Goal: Register for event/course

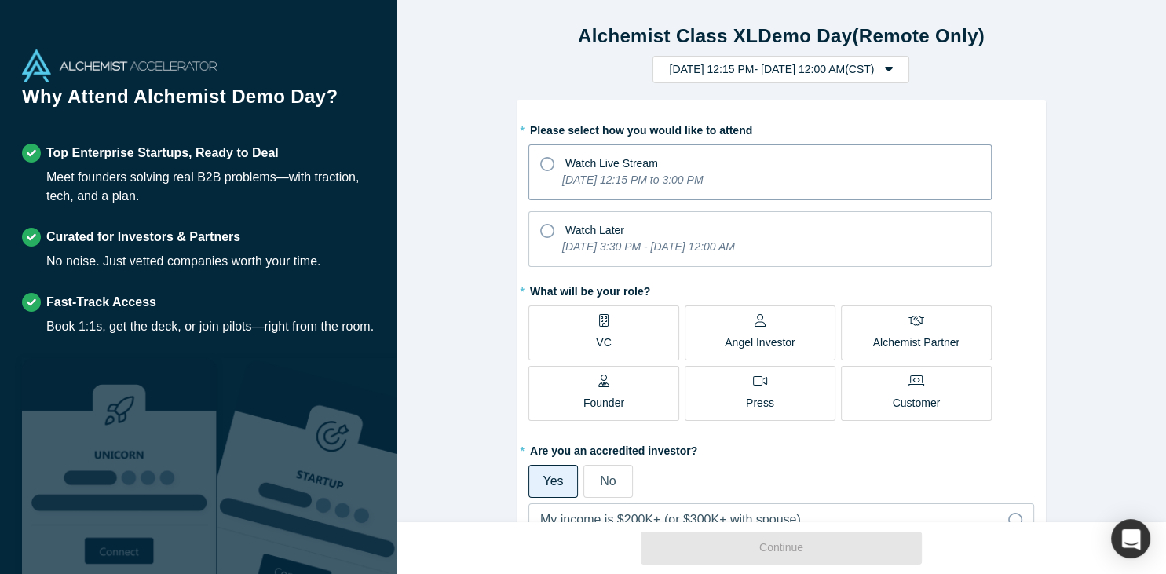
click at [550, 159] on icon at bounding box center [547, 164] width 14 height 14
click at [0, 0] on input "Watch Live Stream [DATE] 12:15 PM to 3:00 PM" at bounding box center [0, 0] width 0 height 0
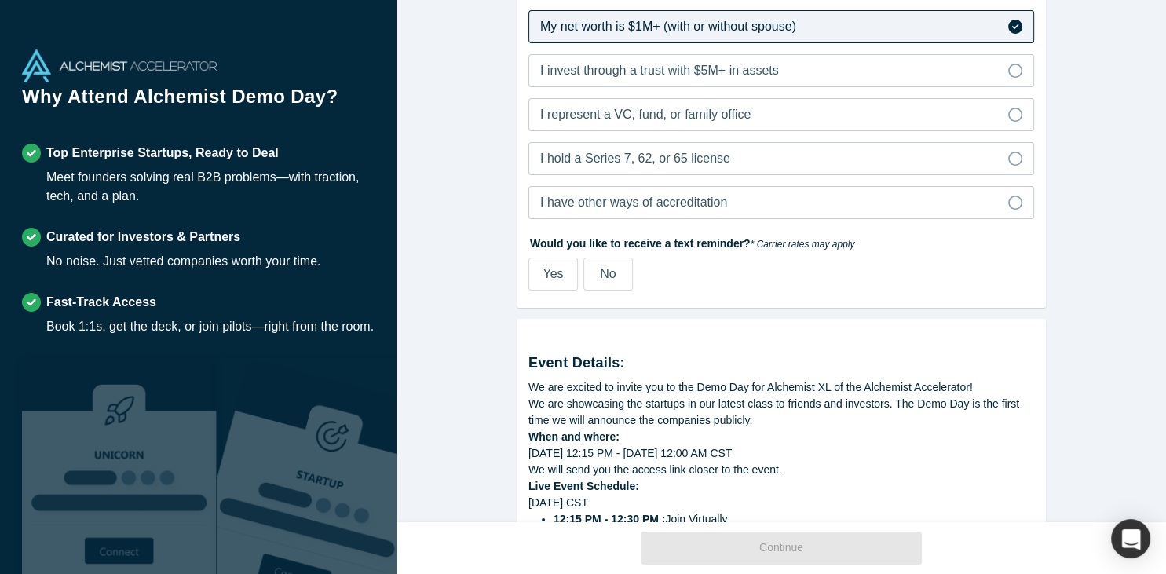
scroll to position [543, 0]
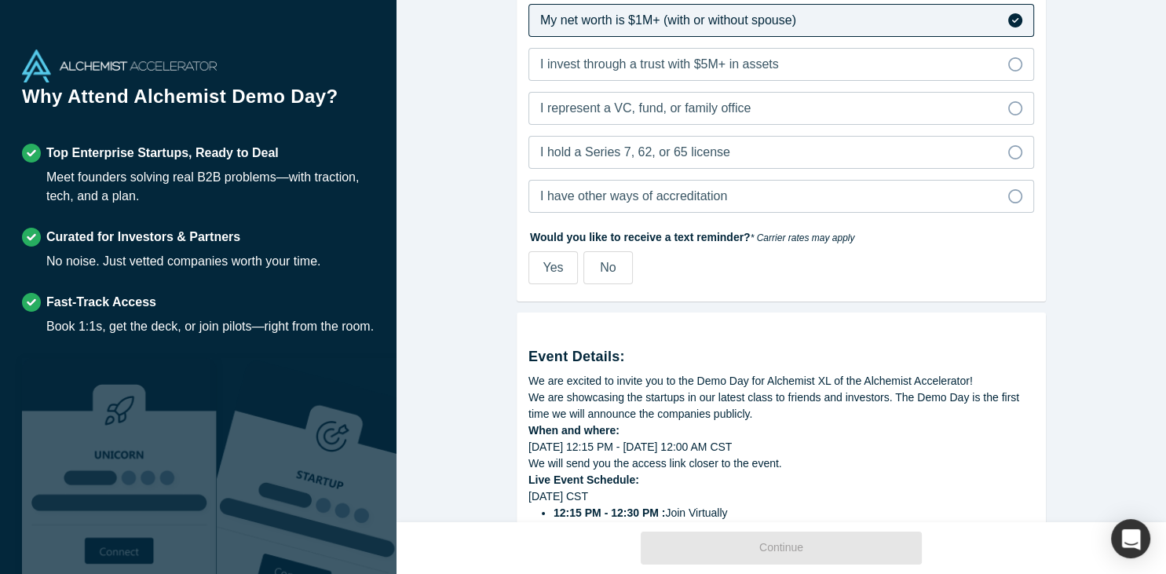
click at [608, 268] on span "No" at bounding box center [608, 267] width 16 height 13
click at [0, 0] on input "No" at bounding box center [0, 0] width 0 height 0
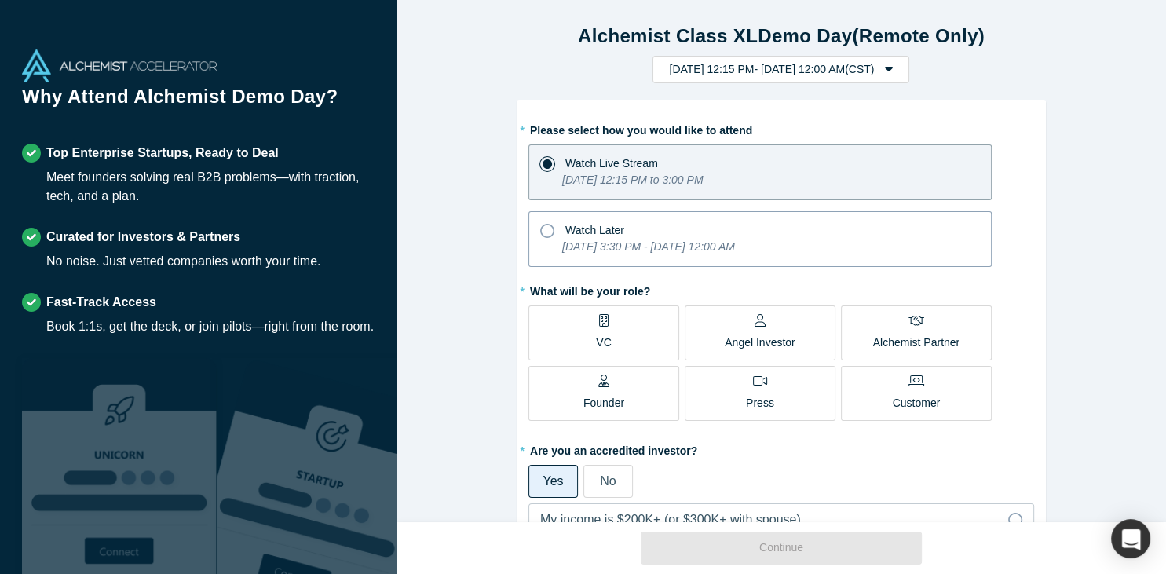
click at [674, 248] on icon "[DATE] 3:30 PM - [DATE] 12:00 AM" at bounding box center [648, 246] width 173 height 13
click at [0, 0] on input "Watch Later [DATE] 3:30 PM - [DATE] 12:00 AM" at bounding box center [0, 0] width 0 height 0
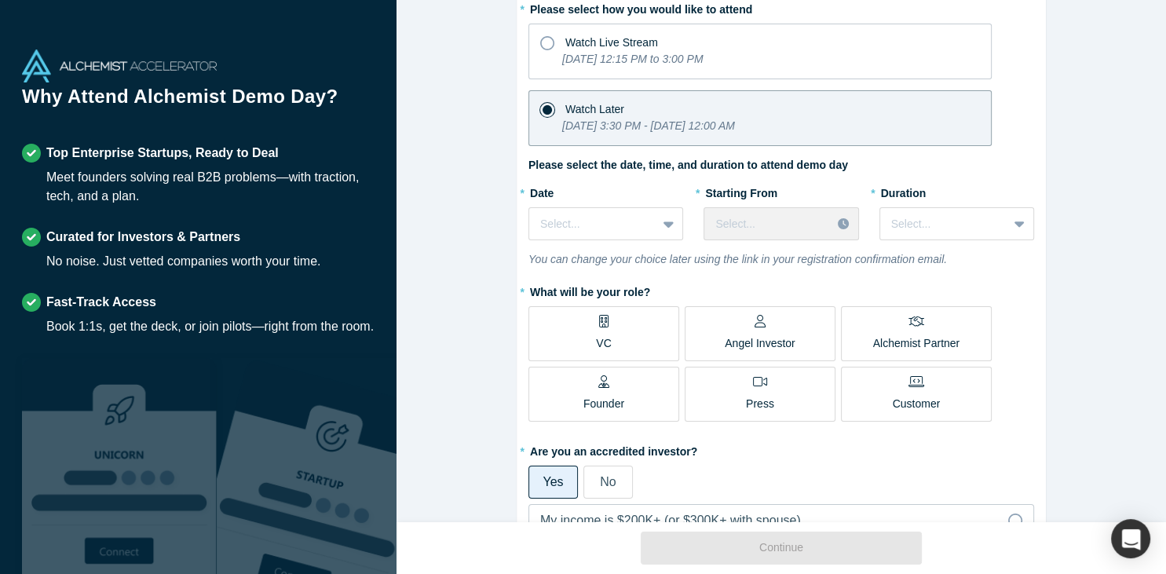
scroll to position [75, 0]
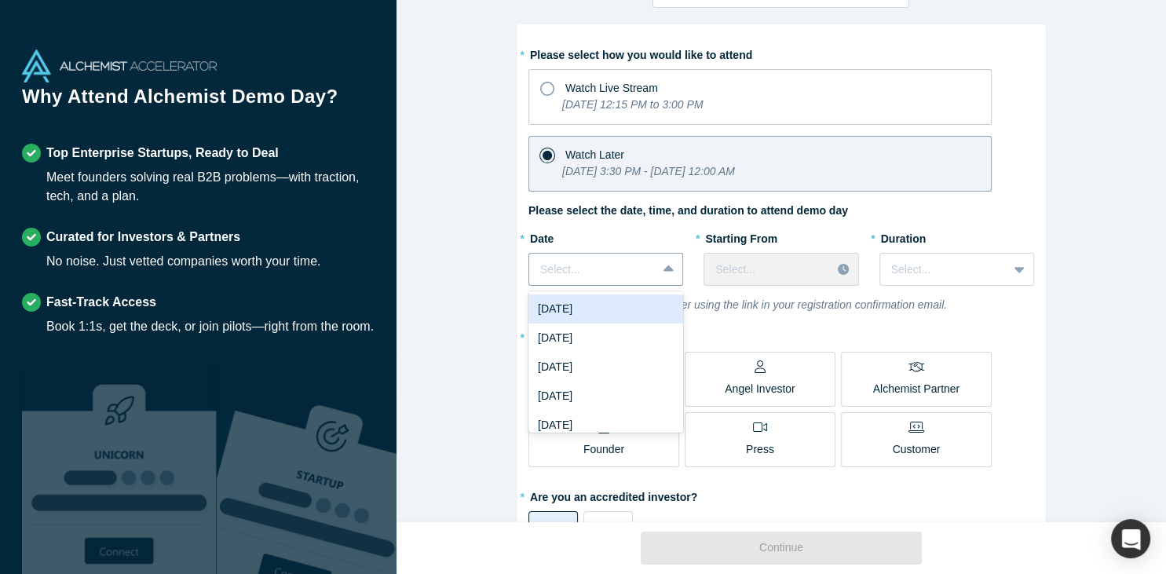
click at [668, 264] on icon at bounding box center [669, 270] width 10 height 16
click at [639, 304] on div "[DATE]" at bounding box center [606, 309] width 155 height 29
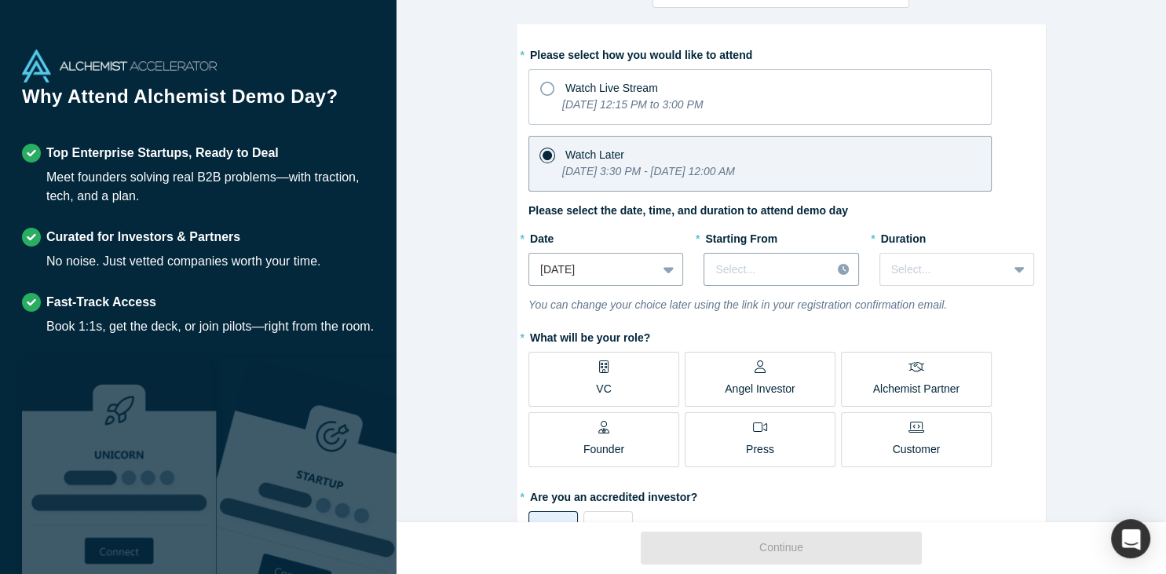
click at [843, 265] on icon at bounding box center [843, 269] width 11 height 11
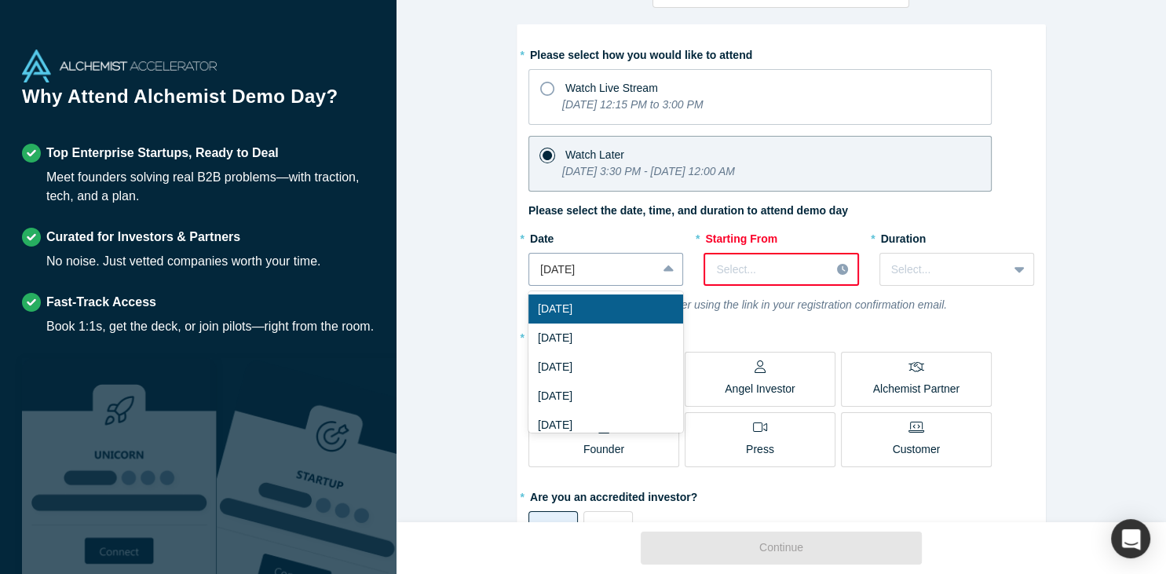
click at [664, 268] on icon at bounding box center [669, 270] width 10 height 16
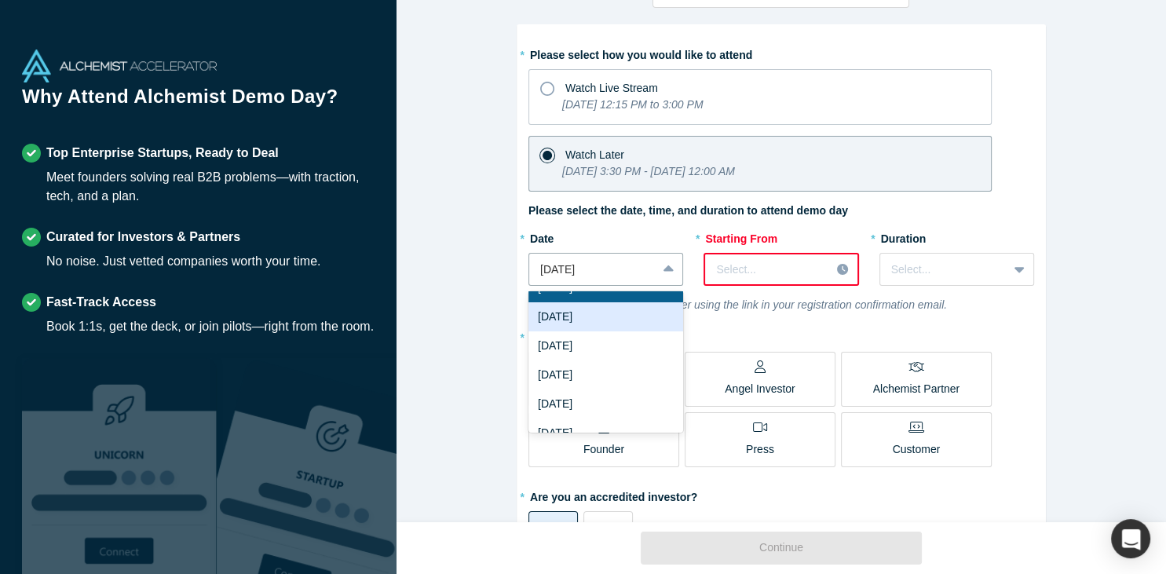
scroll to position [22, 0]
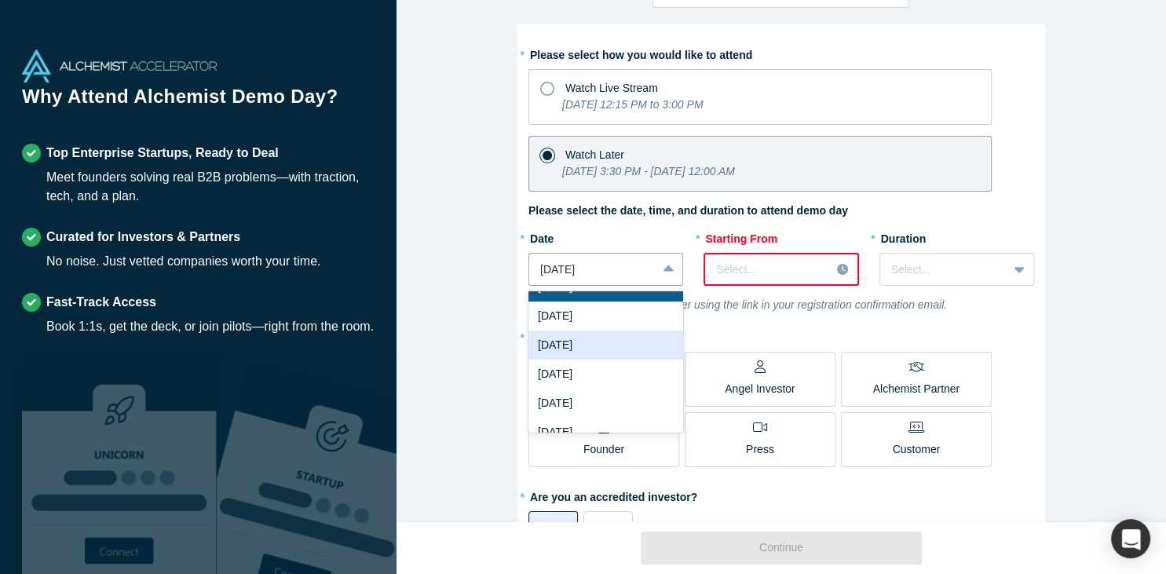
click at [620, 343] on div "[DATE]" at bounding box center [606, 345] width 155 height 29
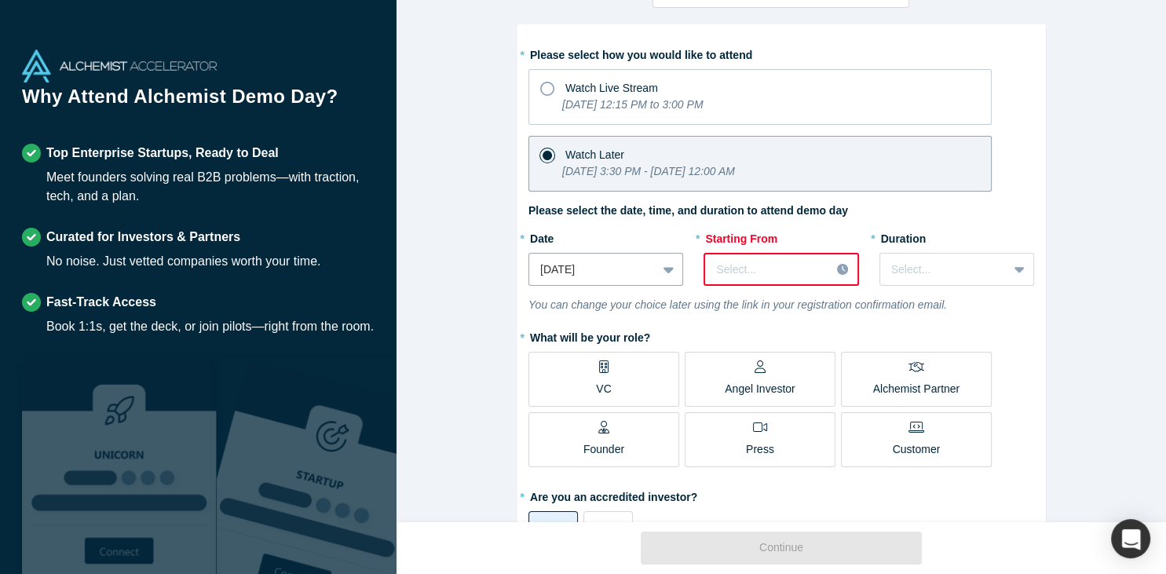
click at [840, 264] on icon at bounding box center [842, 269] width 11 height 11
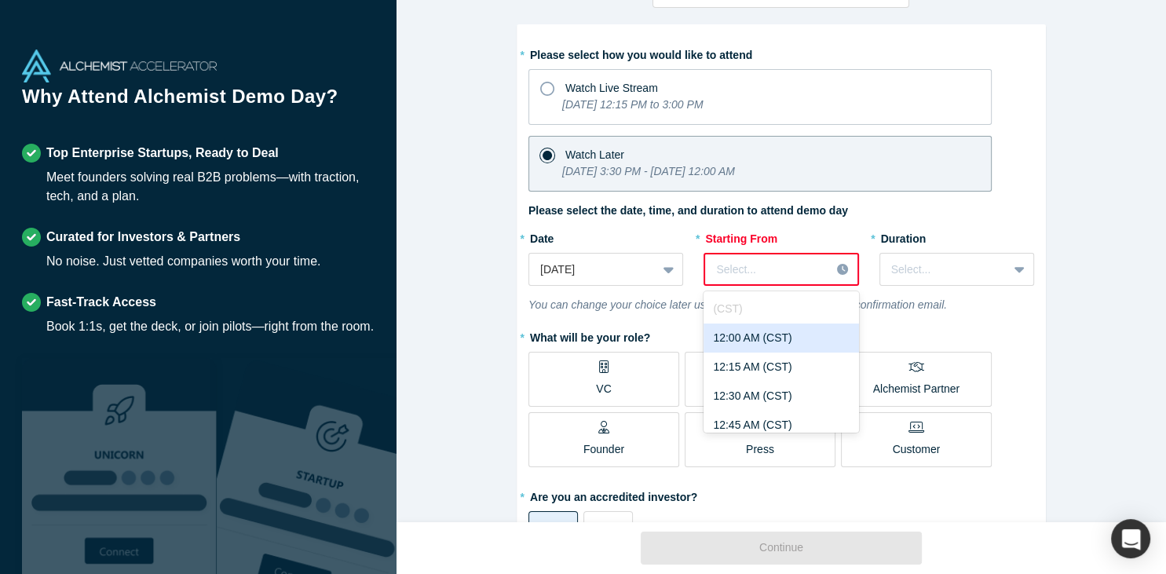
click at [826, 335] on div "12:00 AM (CST)" at bounding box center [781, 338] width 155 height 29
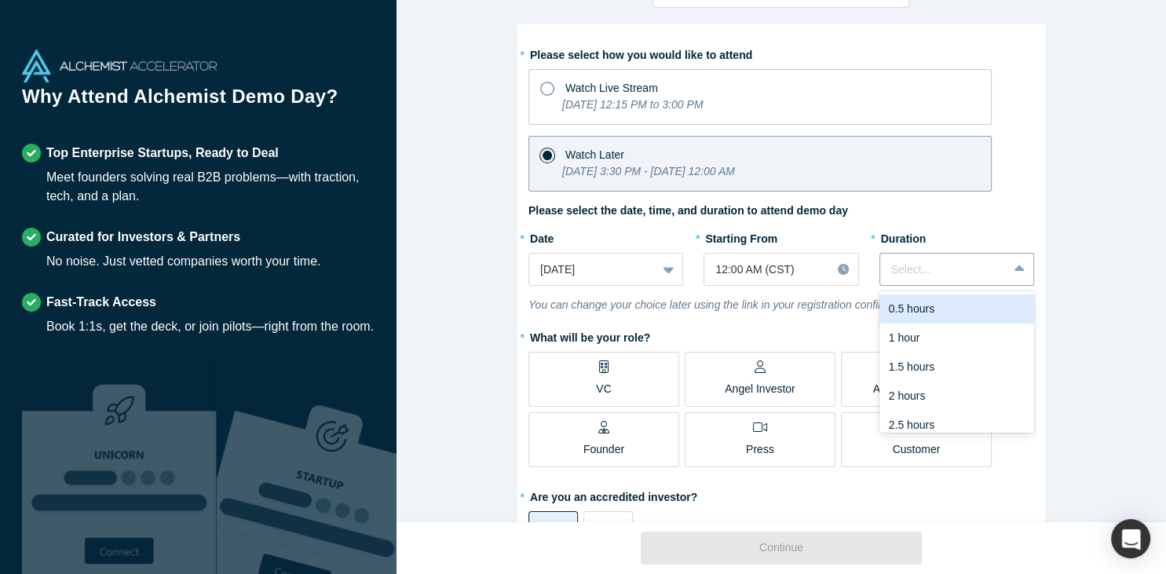
click at [1017, 263] on icon at bounding box center [1020, 270] width 10 height 16
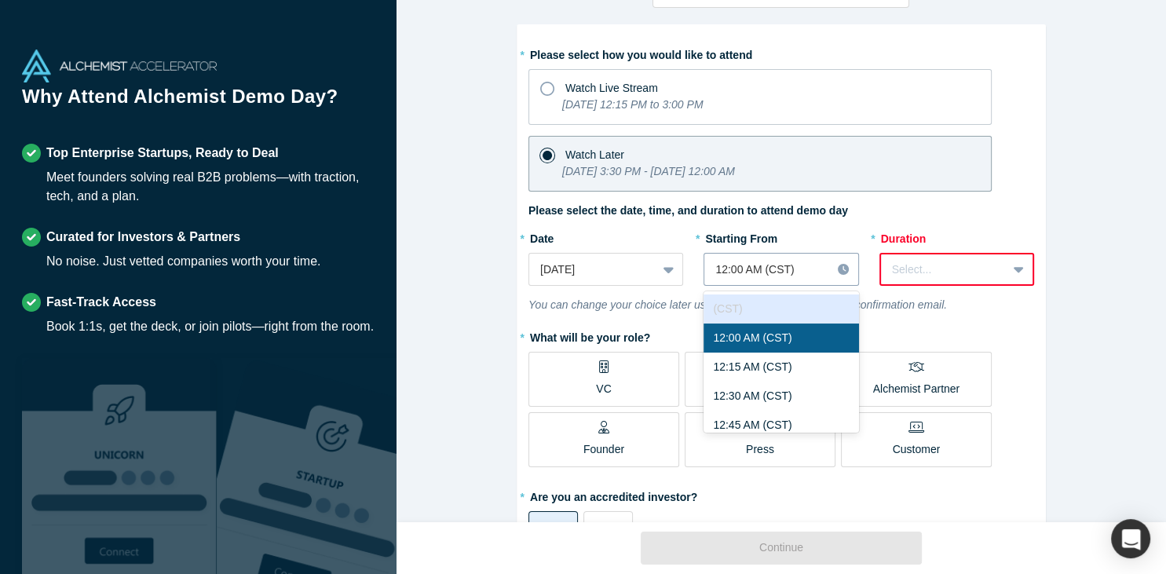
click at [841, 261] on div at bounding box center [845, 270] width 27 height 24
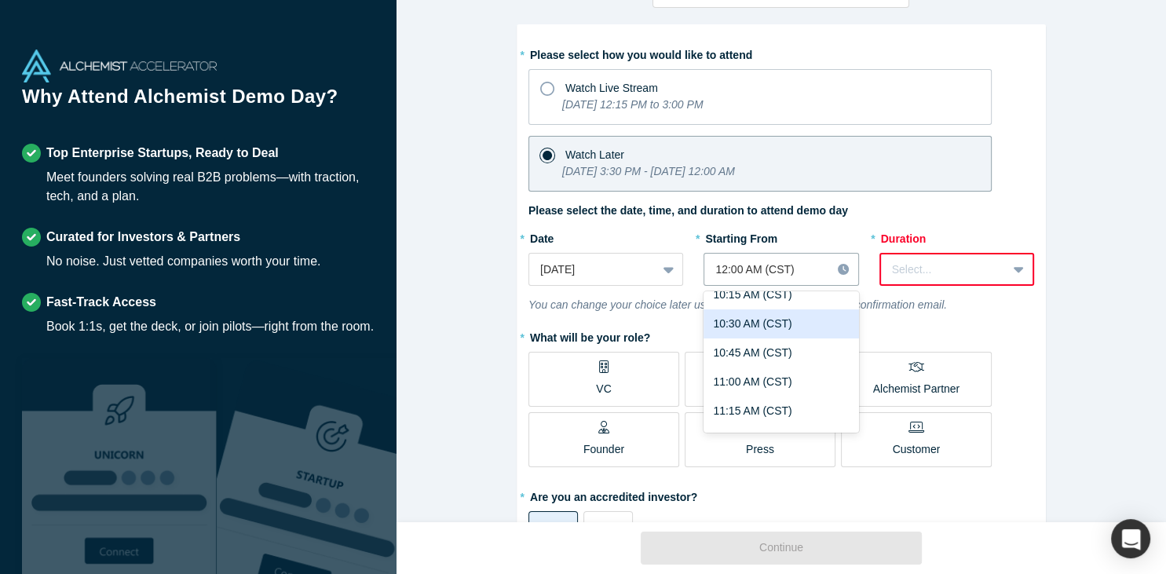
scroll to position [1250, 0]
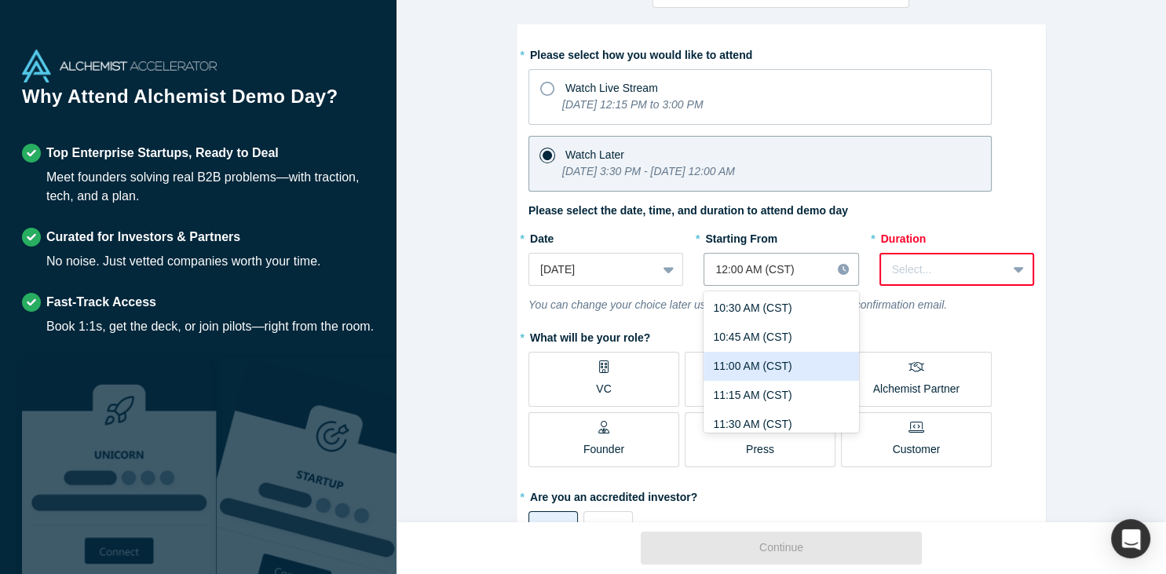
click at [824, 371] on div "11:00 AM (CST)" at bounding box center [781, 366] width 155 height 29
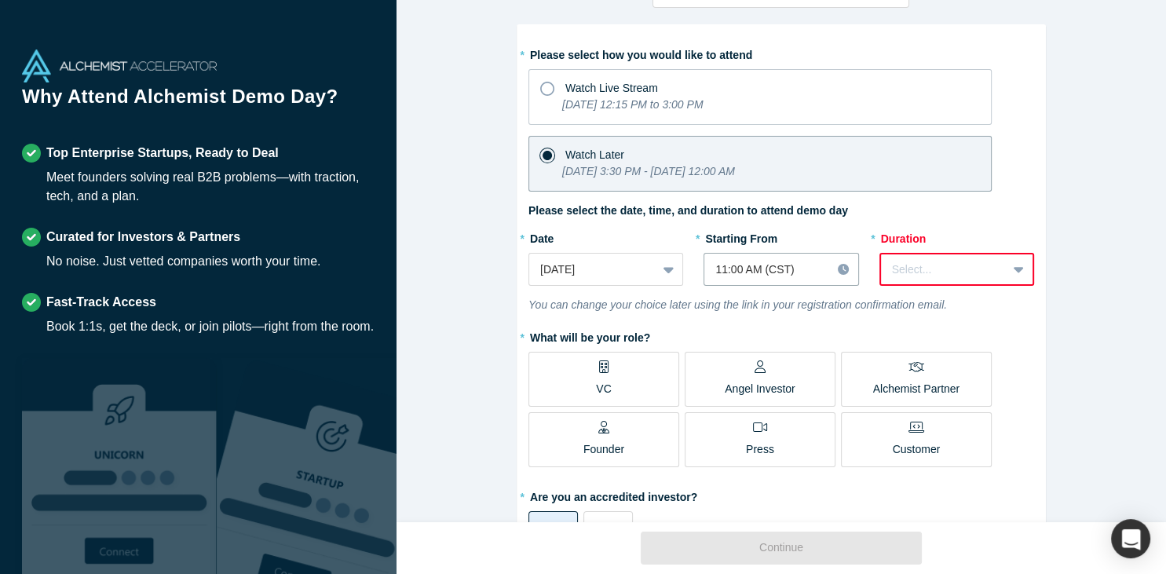
click at [1019, 262] on icon at bounding box center [1019, 270] width 10 height 16
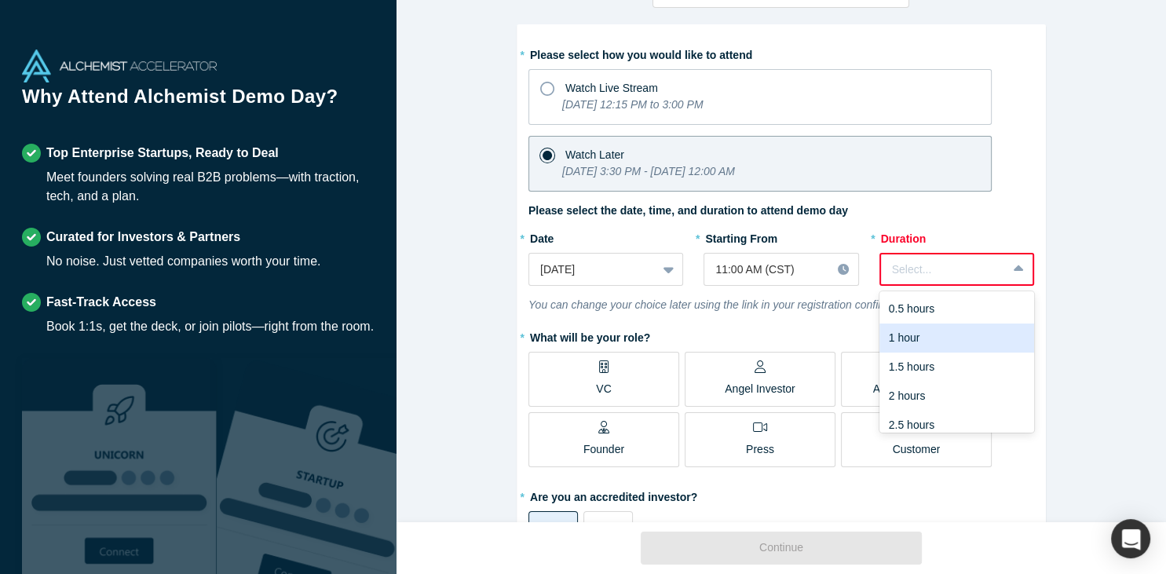
scroll to position [39, 0]
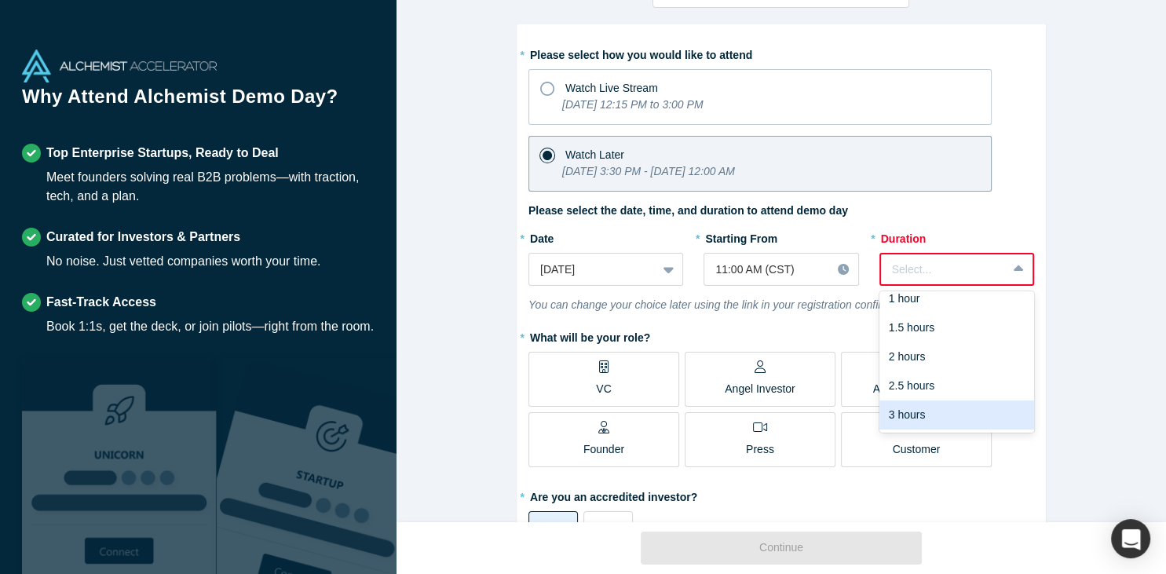
click at [969, 418] on div "3 hours" at bounding box center [957, 415] width 155 height 29
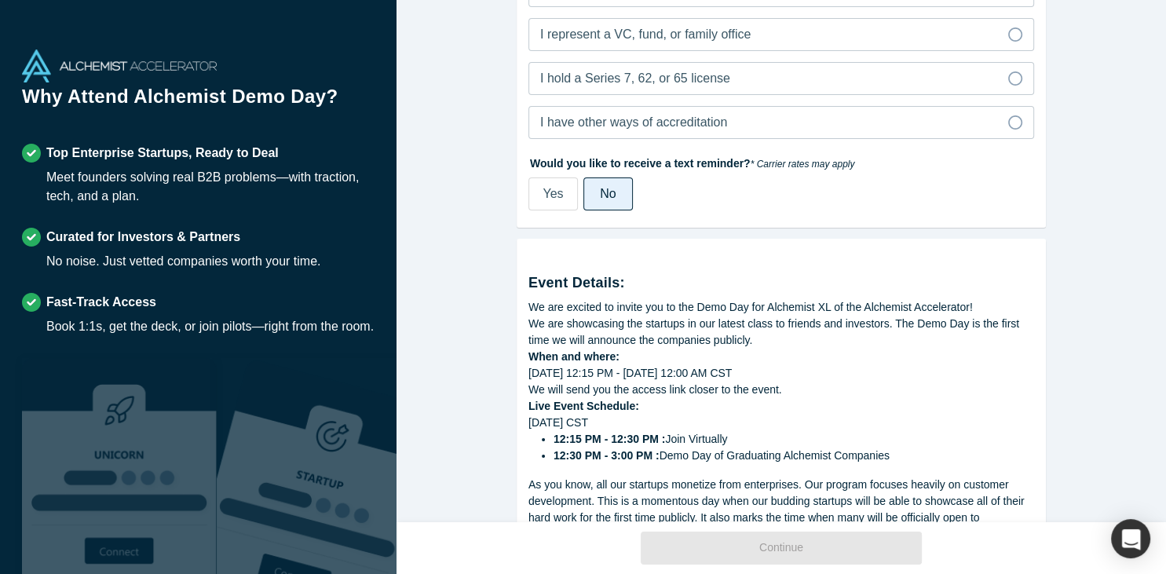
scroll to position [569, 0]
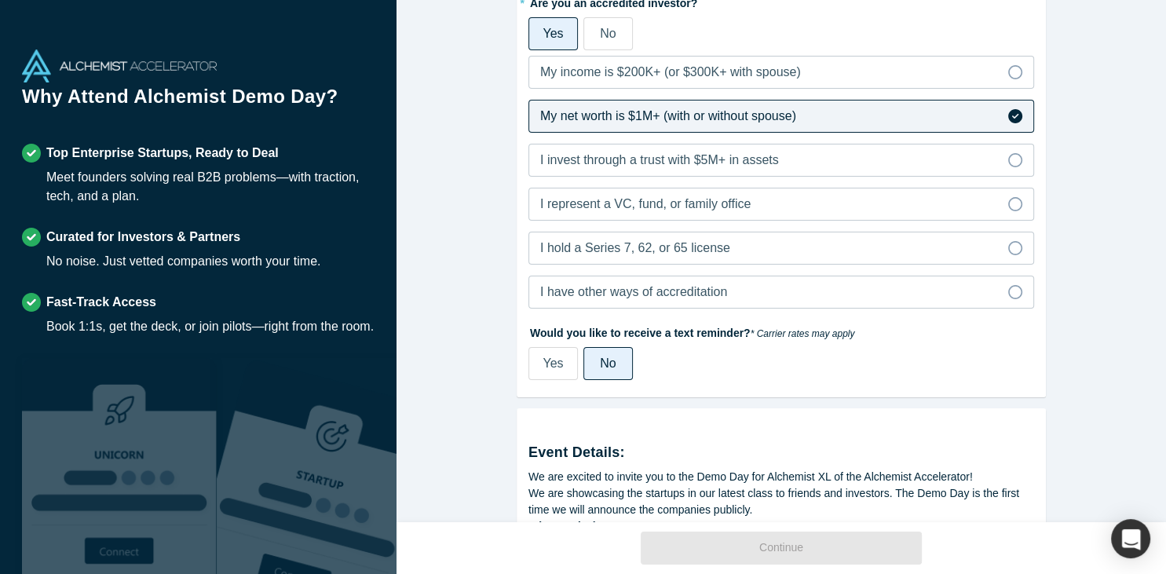
click at [557, 364] on span "Yes" at bounding box center [553, 363] width 20 height 13
click at [0, 0] on input "Yes" at bounding box center [0, 0] width 0 height 0
select select "US"
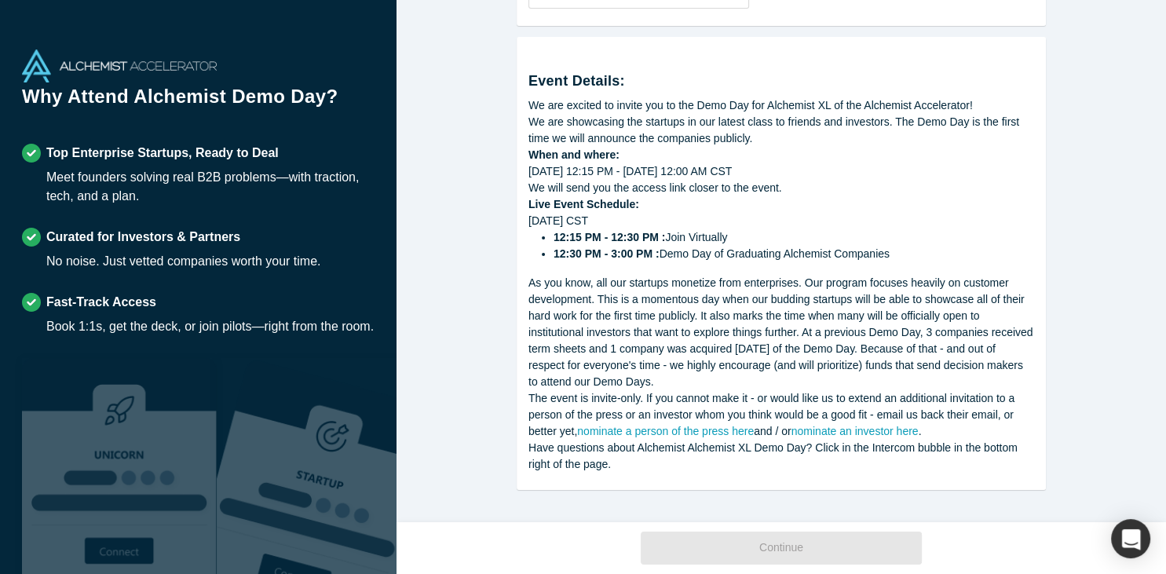
scroll to position [858, 0]
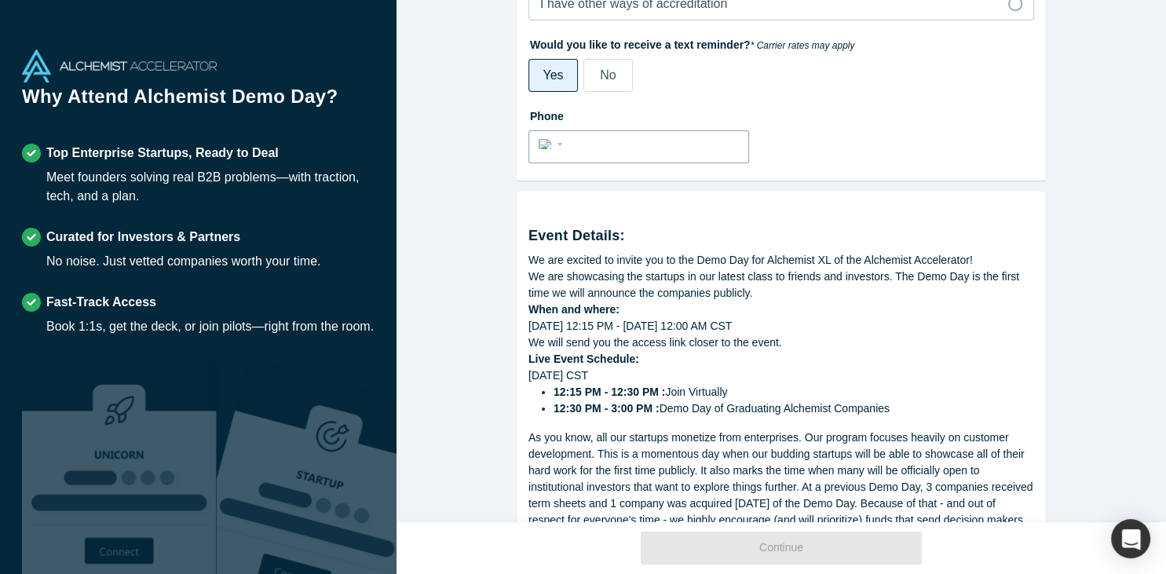
click at [651, 145] on input "tel" at bounding box center [653, 145] width 172 height 23
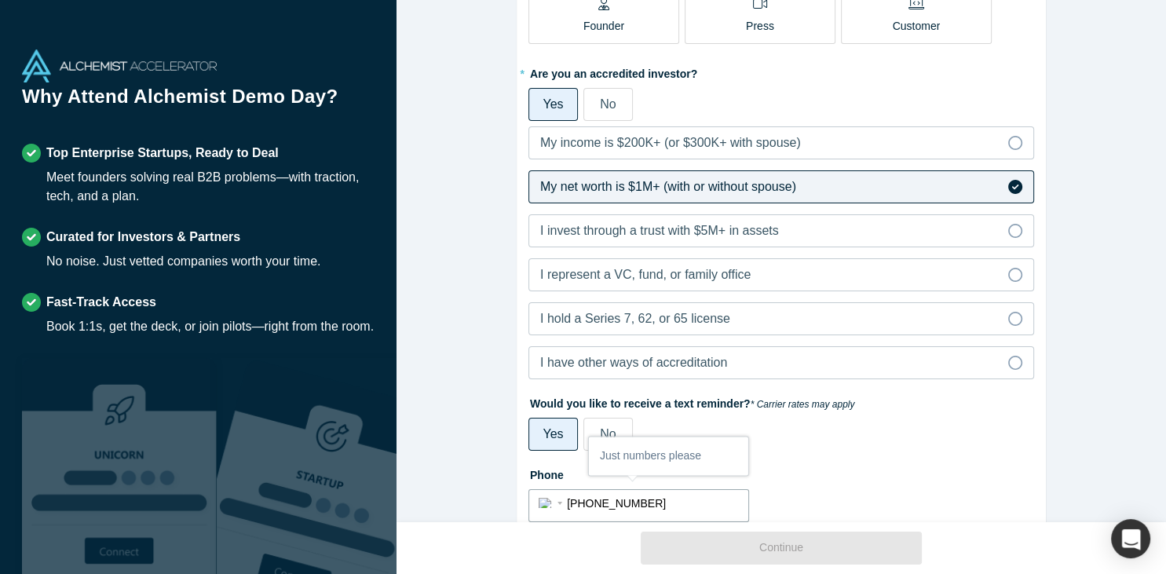
scroll to position [496, 0]
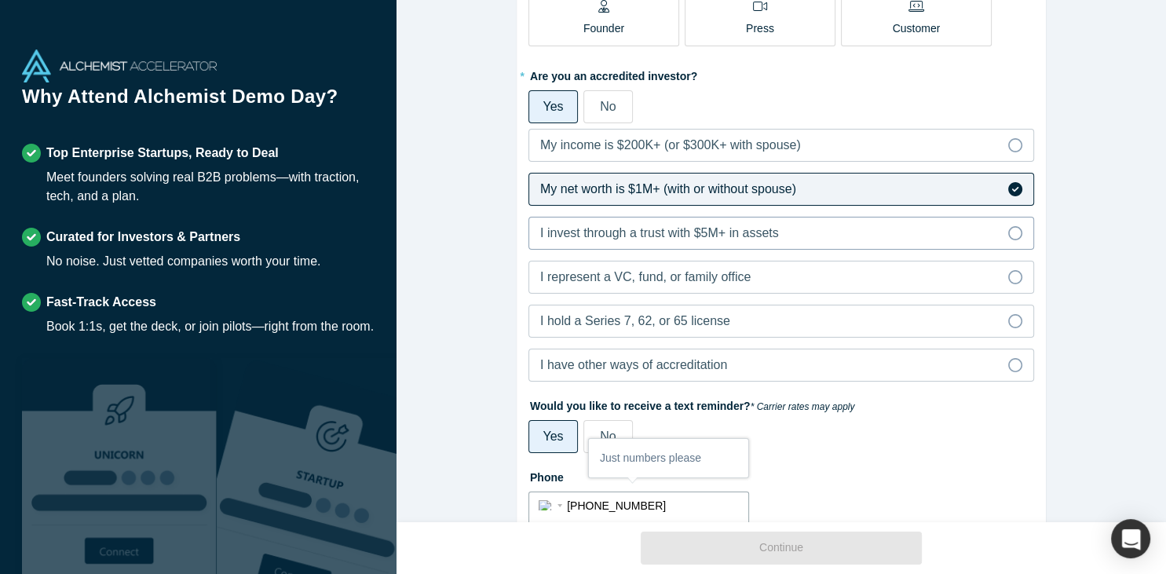
type input "[PHONE_NUMBER]"
click at [1013, 232] on icon at bounding box center [1015, 233] width 14 height 14
click at [0, 0] on input "I invest through a trust with $5M+ in assets" at bounding box center [0, 0] width 0 height 0
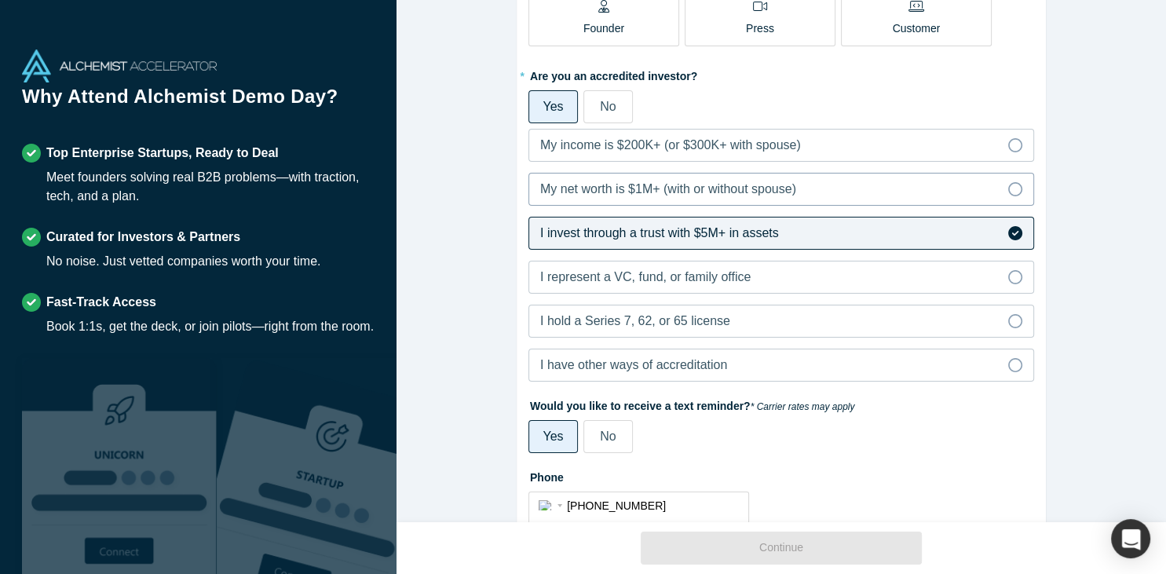
click at [1015, 188] on icon at bounding box center [1015, 189] width 14 height 14
click at [0, 0] on input "My net worth is $1M+ (with or without spouse)" at bounding box center [0, 0] width 0 height 0
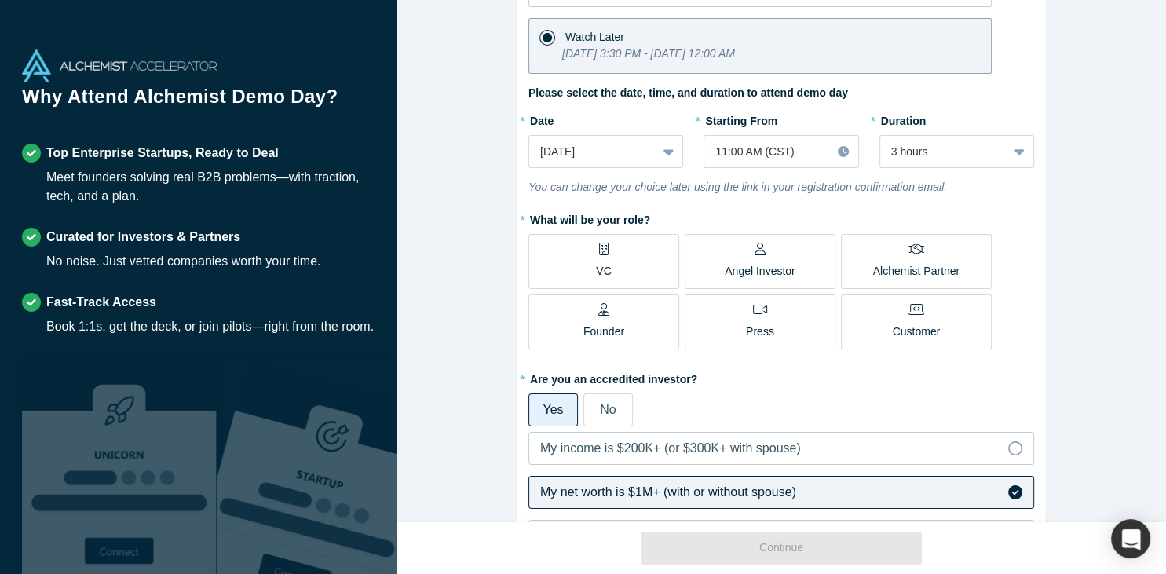
scroll to position [192, 0]
click at [899, 265] on p "Alchemist Partner" at bounding box center [916, 273] width 86 height 16
click at [0, 0] on input "Alchemist Partner" at bounding box center [0, 0] width 0 height 0
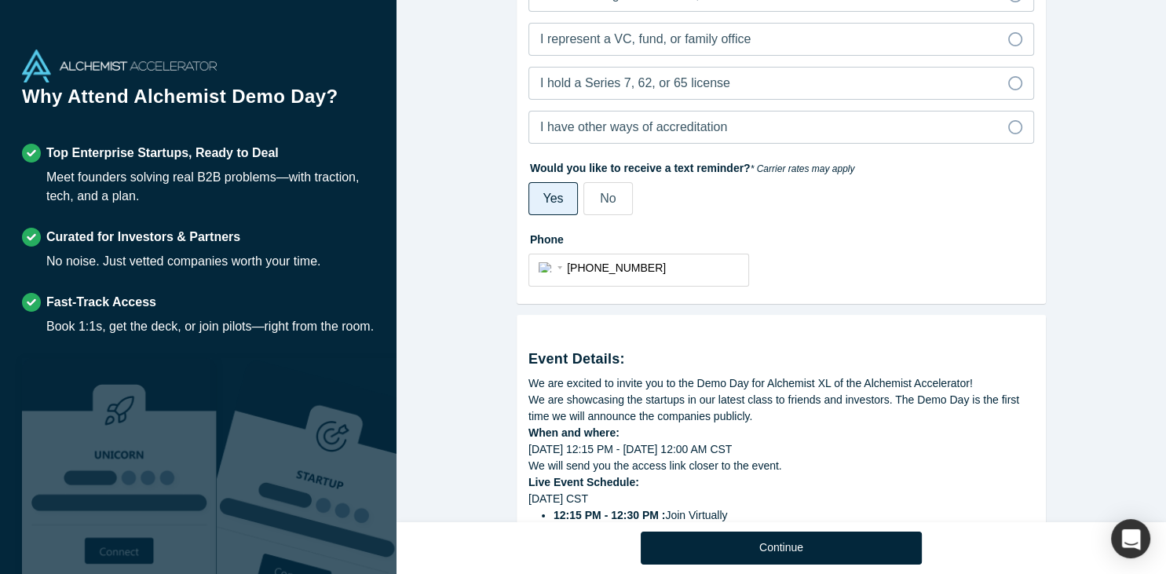
scroll to position [736, 0]
click at [609, 190] on span "No" at bounding box center [608, 196] width 16 height 13
click at [0, 0] on input "No" at bounding box center [0, 0] width 0 height 0
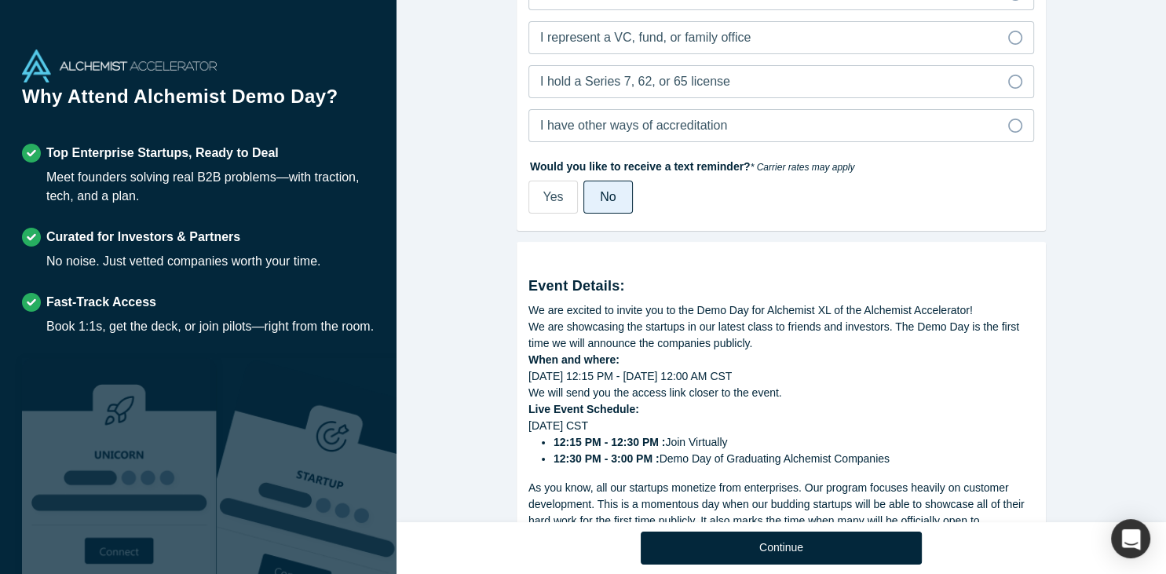
scroll to position [942, 0]
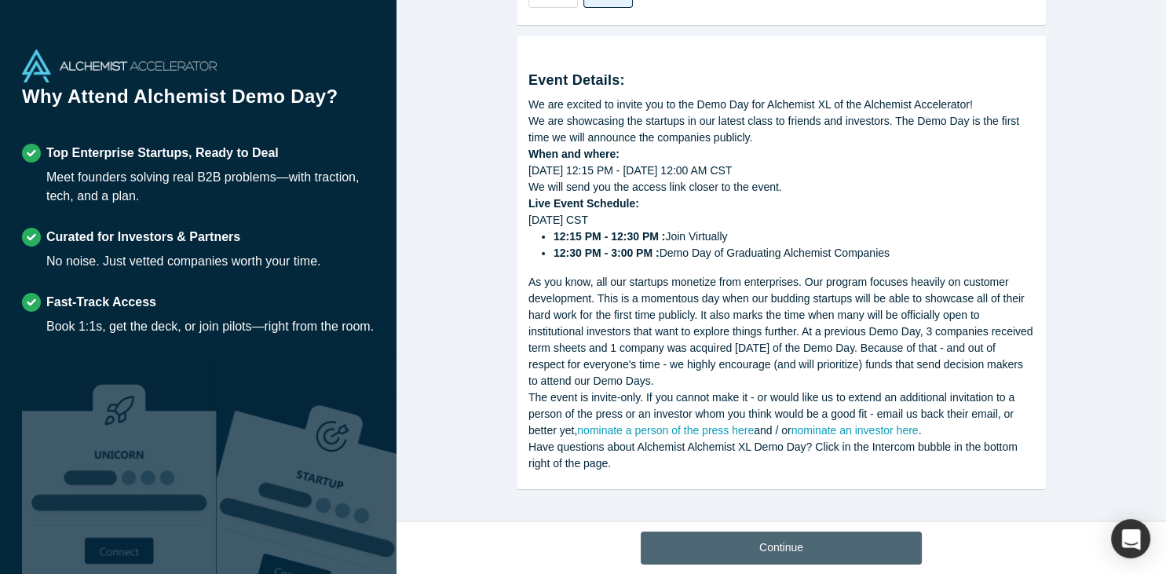
click at [785, 552] on button "Continue" at bounding box center [781, 548] width 281 height 33
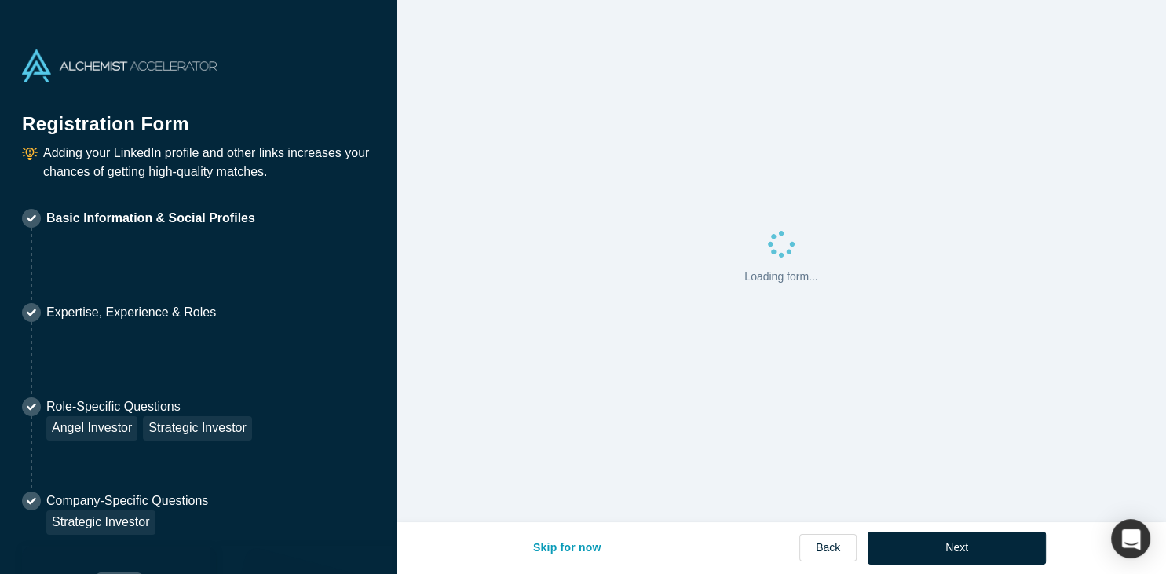
select select "US"
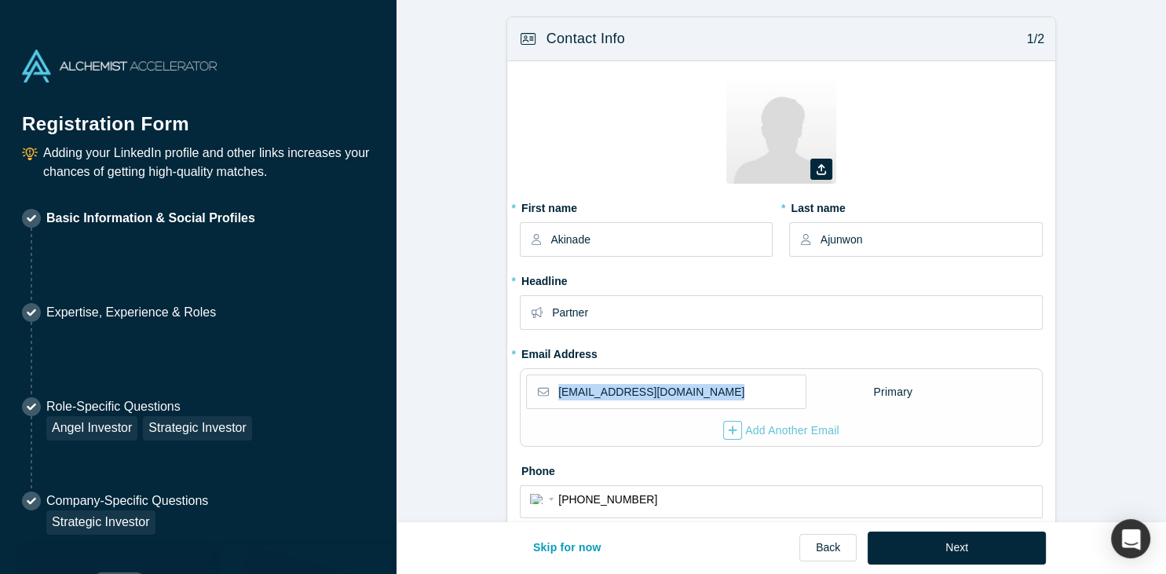
drag, startPoint x: 1156, startPoint y: 187, endPoint x: 1165, endPoint y: 378, distance: 191.1
click at [1165, 378] on form "Contact Info 1/2 Zoom Save Remove Upload New * First name Akinade * Last name […" at bounding box center [782, 506] width 770 height 981
click at [958, 547] on button "Next" at bounding box center [957, 548] width 178 height 33
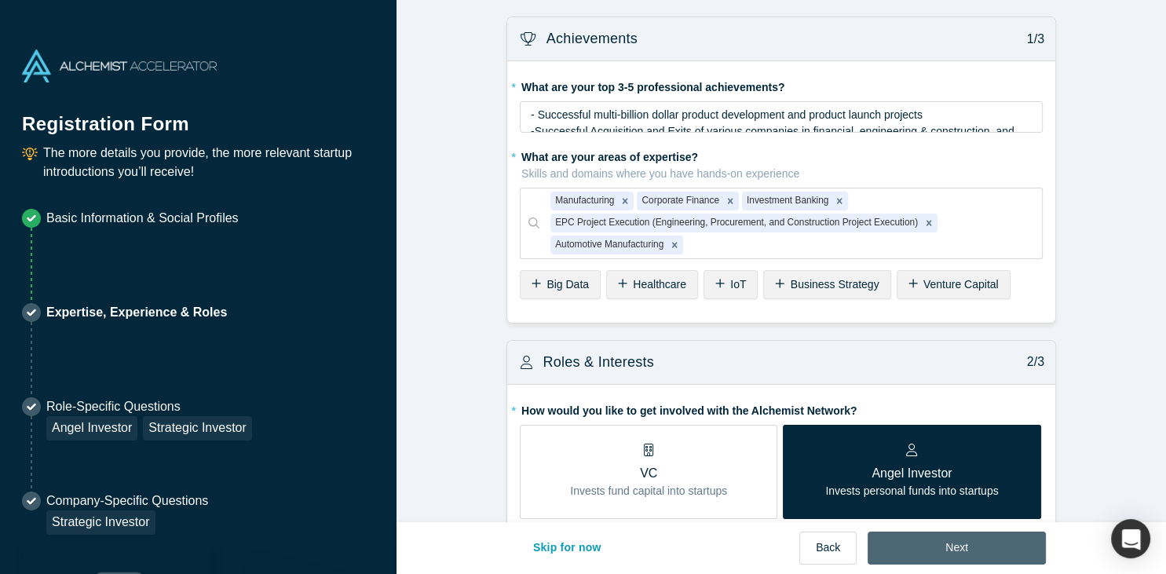
click at [952, 545] on button "Next" at bounding box center [957, 548] width 178 height 33
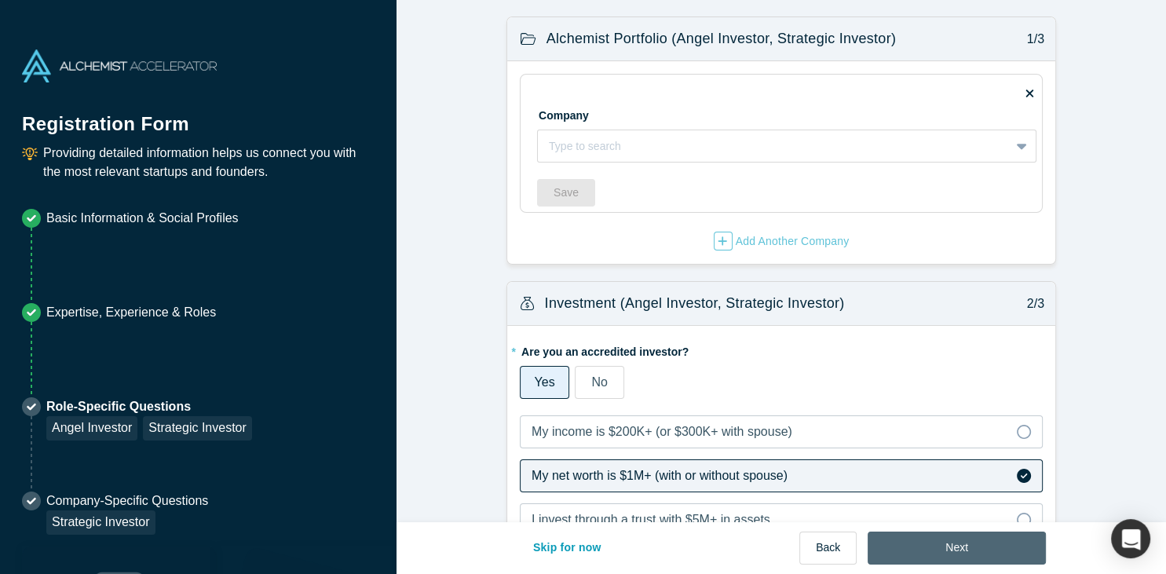
click at [947, 554] on button "Next" at bounding box center [957, 548] width 178 height 33
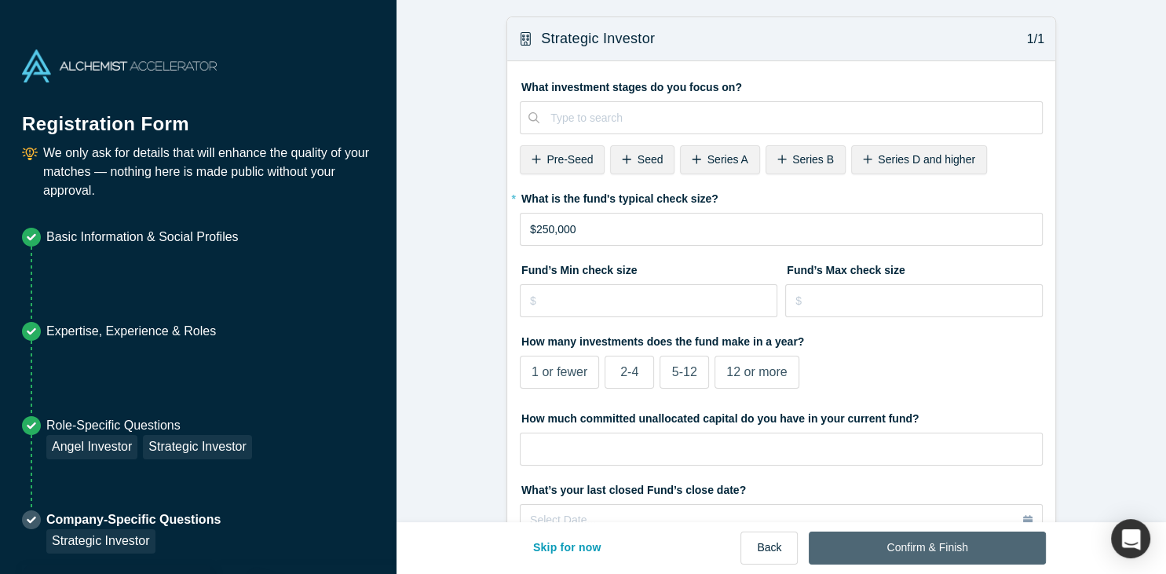
click at [928, 547] on button "Confirm & Finish" at bounding box center [927, 548] width 236 height 33
